Goal: Transaction & Acquisition: Subscribe to service/newsletter

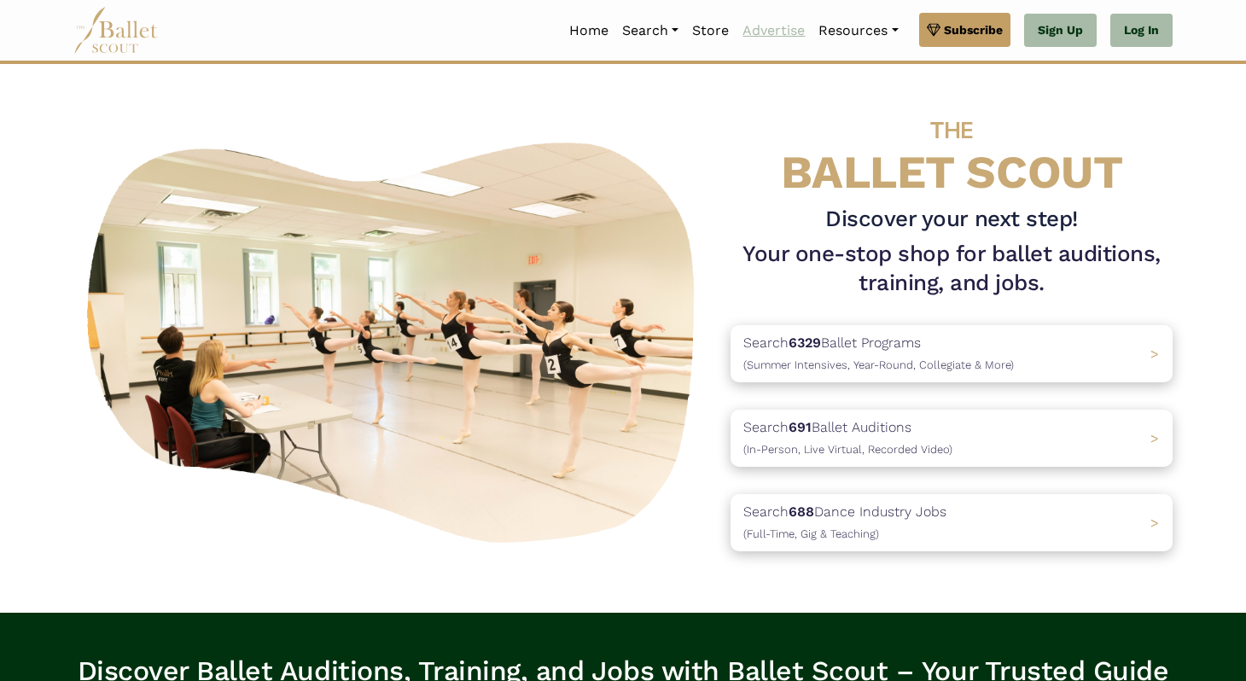
click at [756, 31] on link "Advertise" at bounding box center [774, 31] width 76 height 36
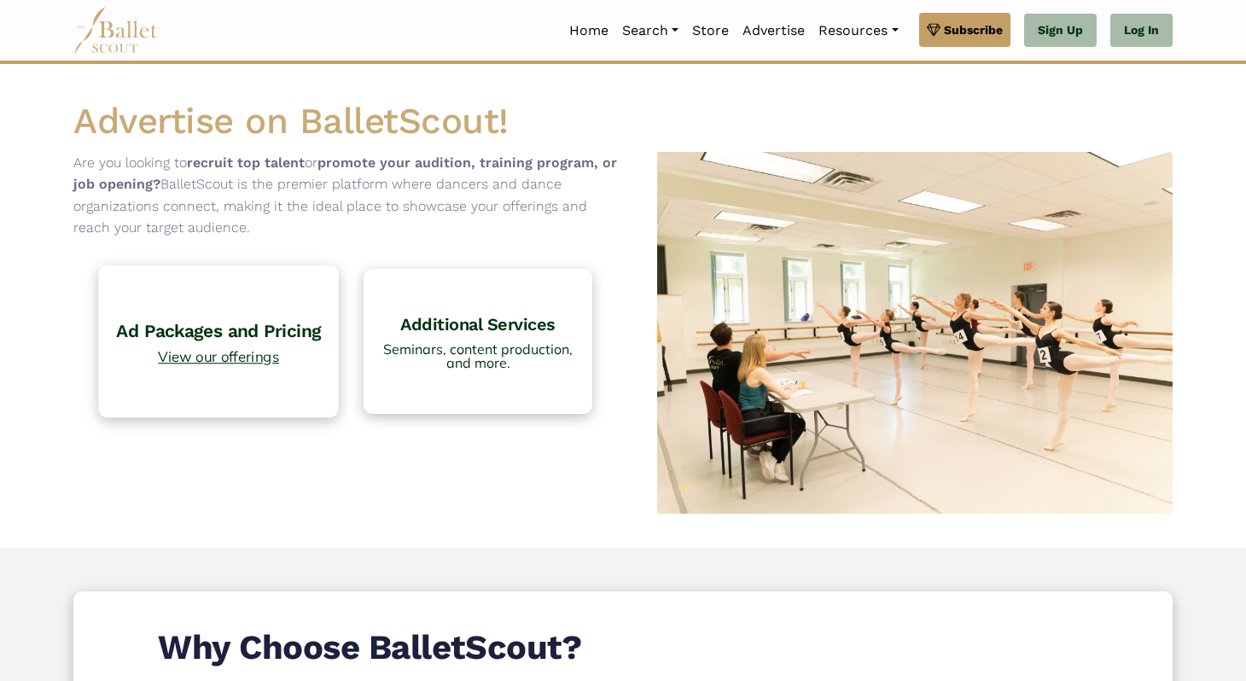
click at [263, 345] on link "Ad Packages and Pricing View our offerings" at bounding box center [218, 342] width 241 height 152
